Goal: Task Accomplishment & Management: Use online tool/utility

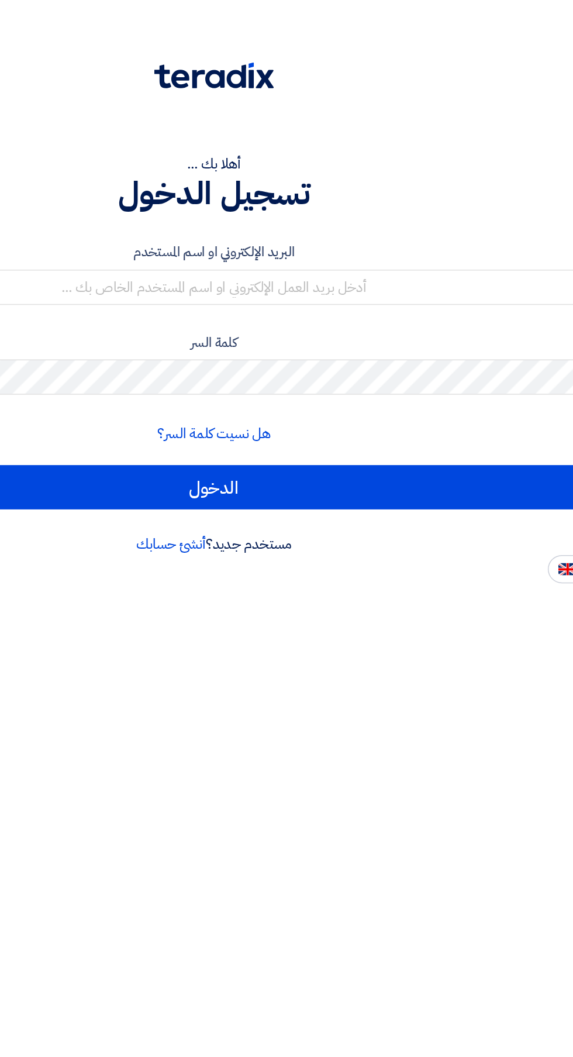
click at [483, 186] on input "text" at bounding box center [287, 190] width 556 height 23
type input "bridge.industries2@gmail.com"
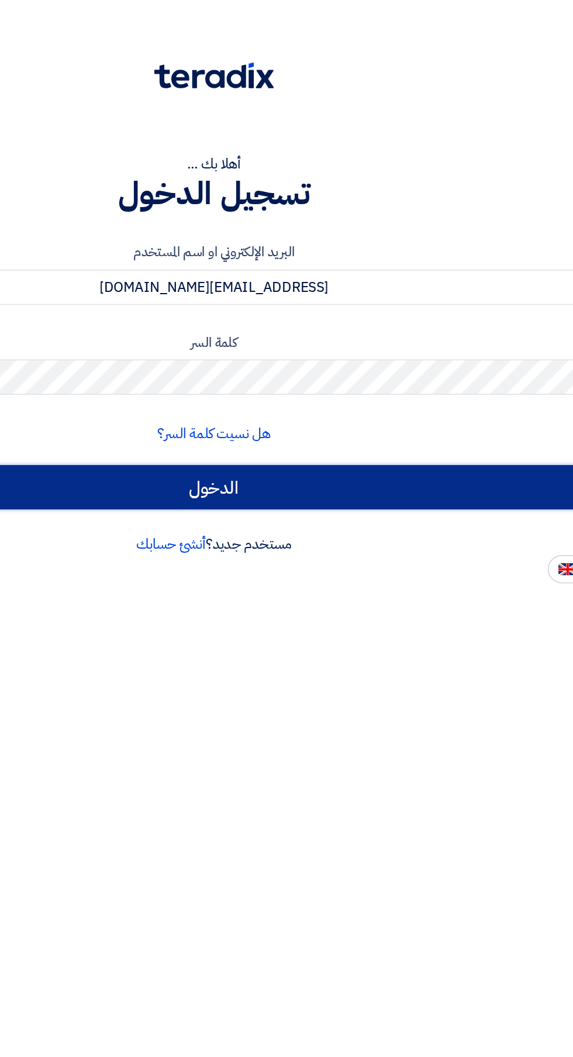
click at [459, 319] on input "الدخول" at bounding box center [287, 323] width 556 height 29
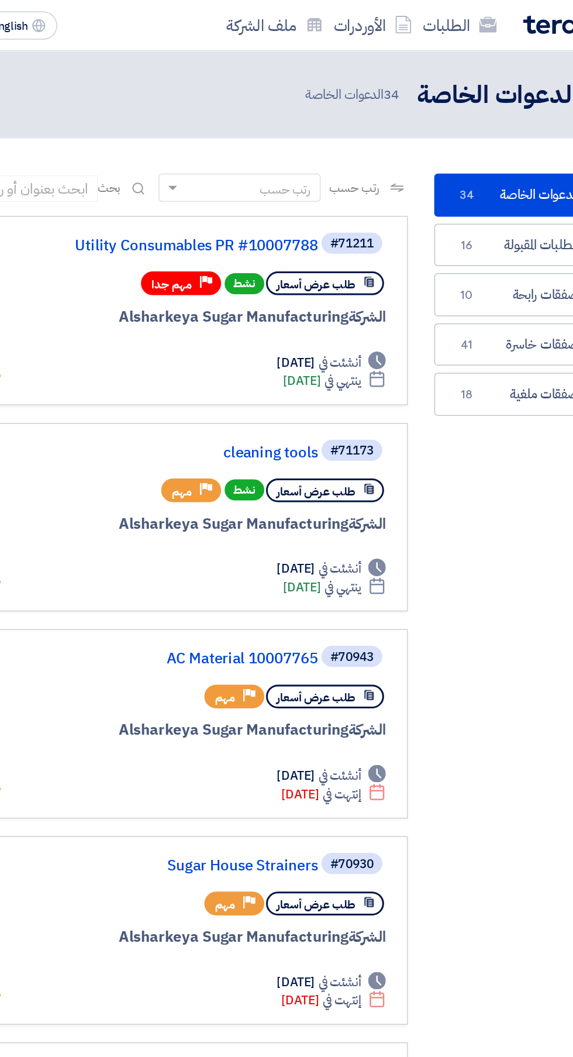
scroll to position [0, -2]
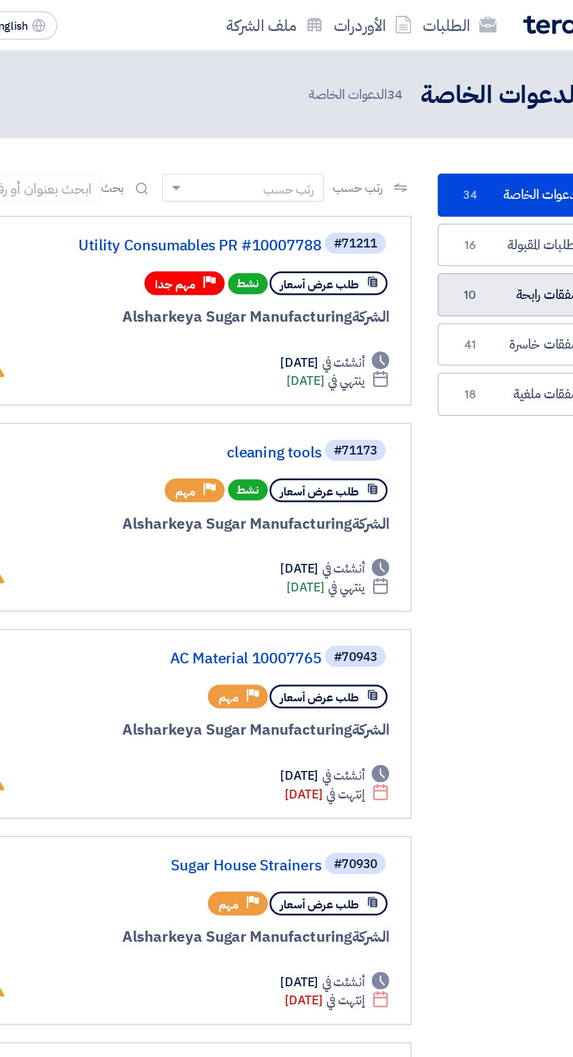
click at [495, 205] on link "صفقات رابحة صفقات رابحة 10" at bounding box center [495, 195] width 120 height 29
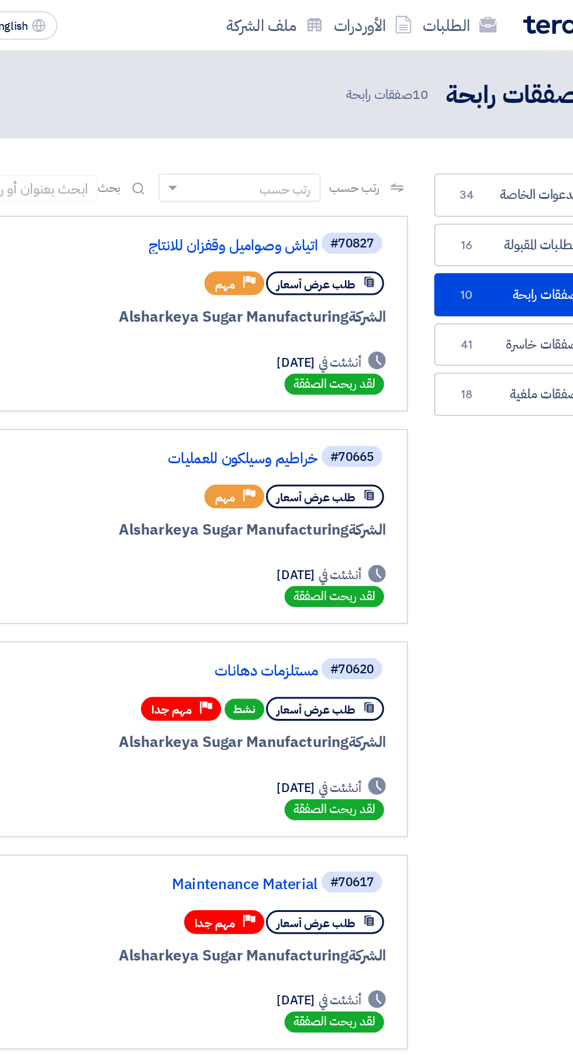
scroll to position [0, -2]
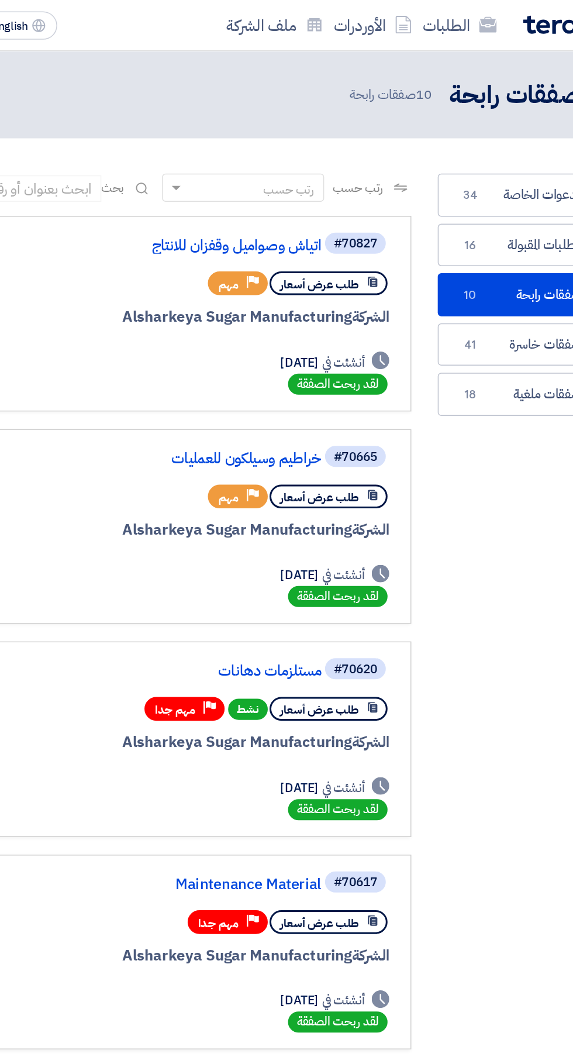
click at [320, 163] on link "اتياش وصواميل وقفزان للانتاج" at bounding box center [241, 163] width 234 height 11
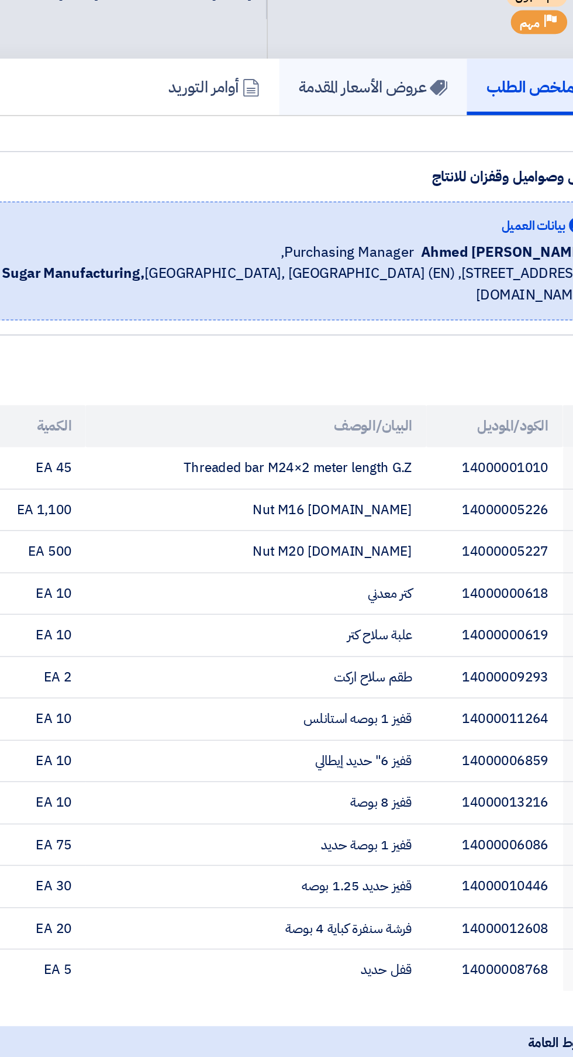
click at [407, 160] on link "عروض الأسعار المقدمة" at bounding box center [392, 149] width 125 height 37
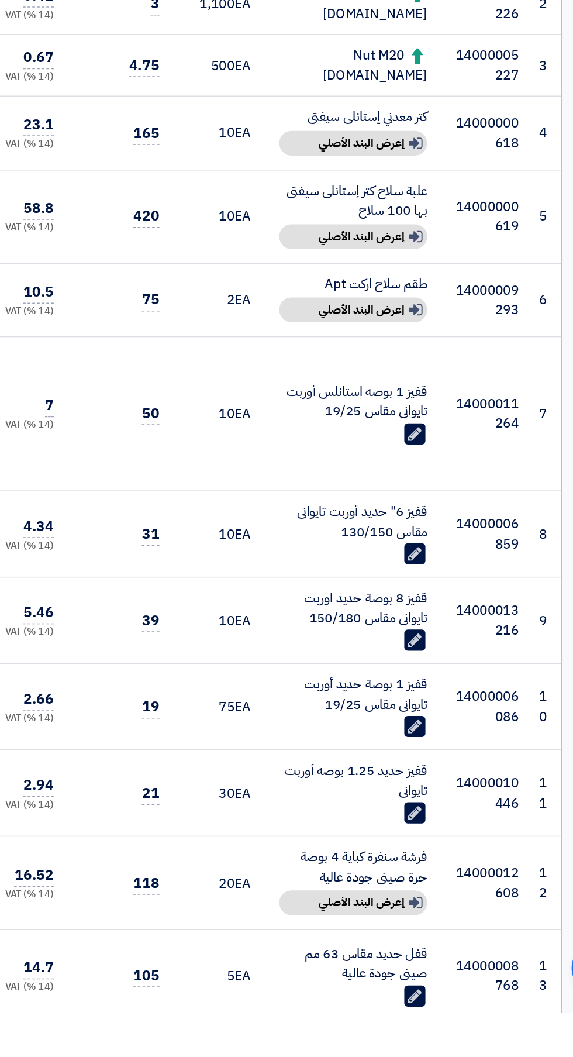
scroll to position [162, 0]
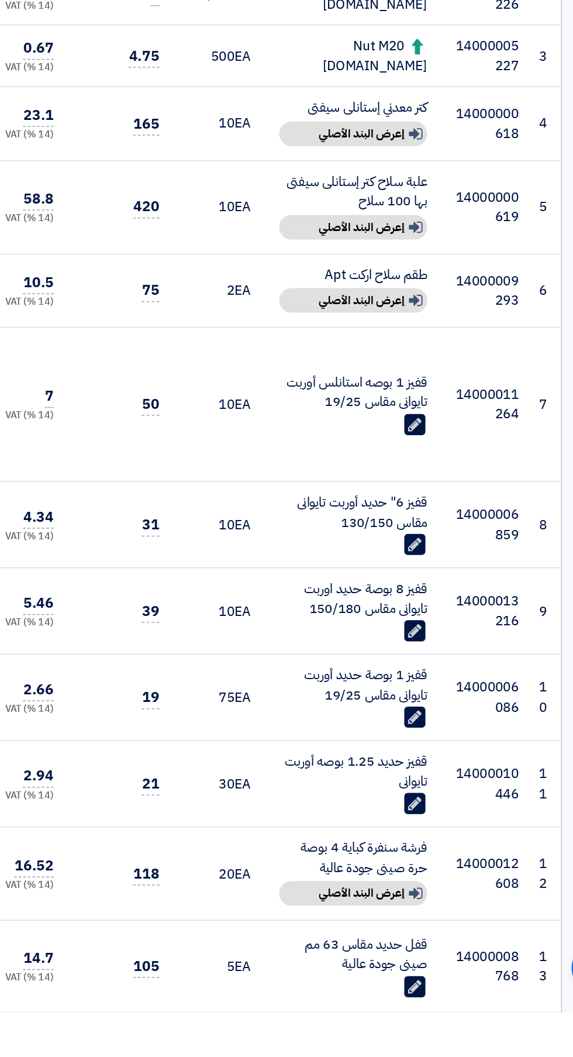
click at [418, 1042] on use at bounding box center [419, 1040] width 9 height 9
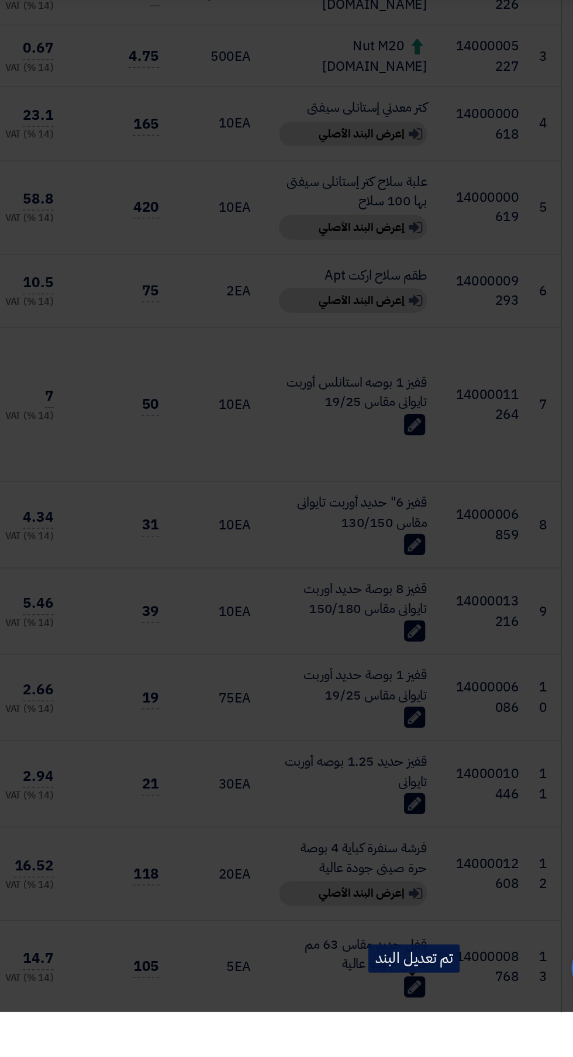
click at [483, 1057] on modal-container "1 بدائل لهذا البند × البند الأصلي قفل حديد الموديل 14000008768 الكمية 5 EA البد…" at bounding box center [286, 528] width 573 height 1057
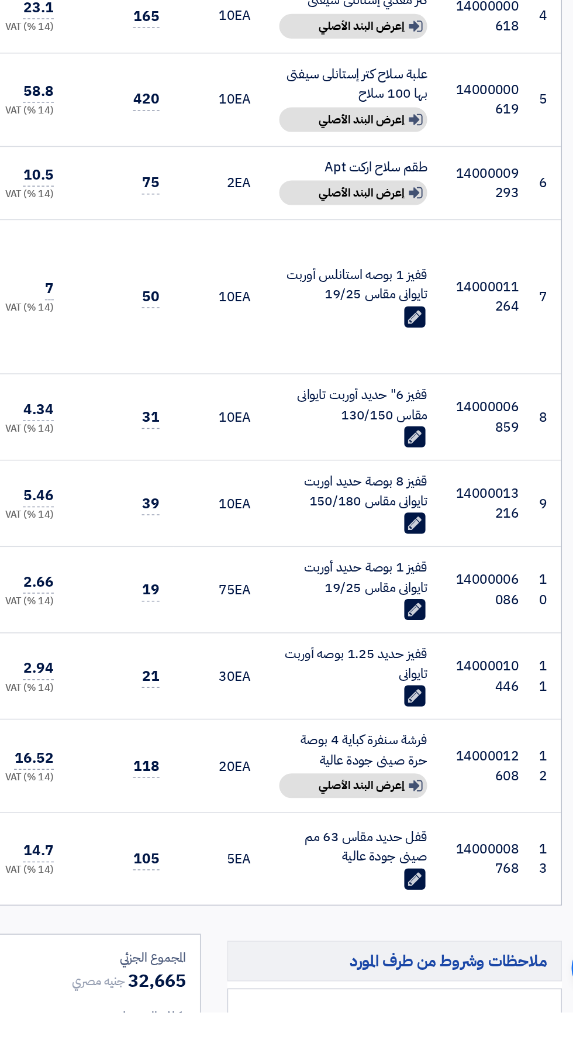
scroll to position [236, 0]
